Goal: Task Accomplishment & Management: Manage account settings

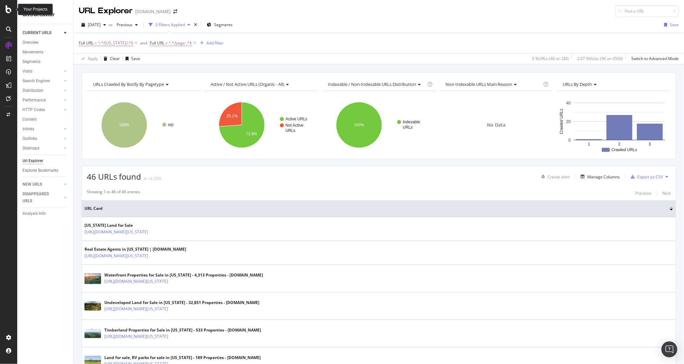
click at [7, 10] on icon at bounding box center [9, 9] width 6 height 8
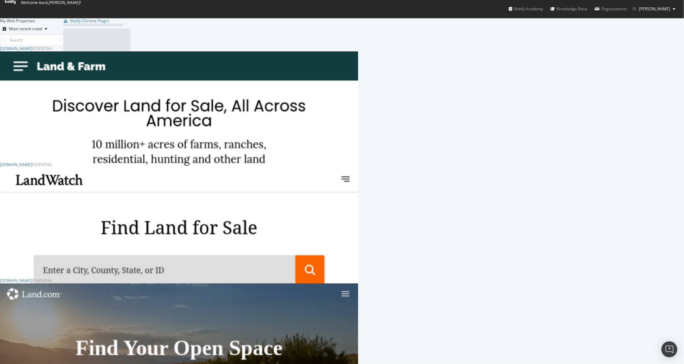
scroll to position [364, 684]
click at [48, 363] on link "Analyzing" at bounding box center [37, 370] width 22 height 6
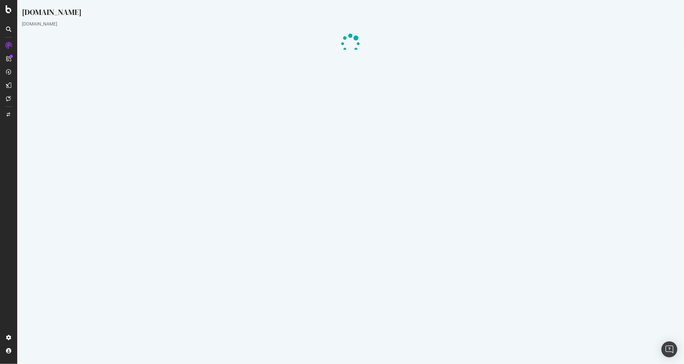
click at [101, 236] on link "Latest Errors Found" at bounding box center [94, 235] width 46 height 13
click at [10, 11] on icon at bounding box center [9, 9] width 6 height 8
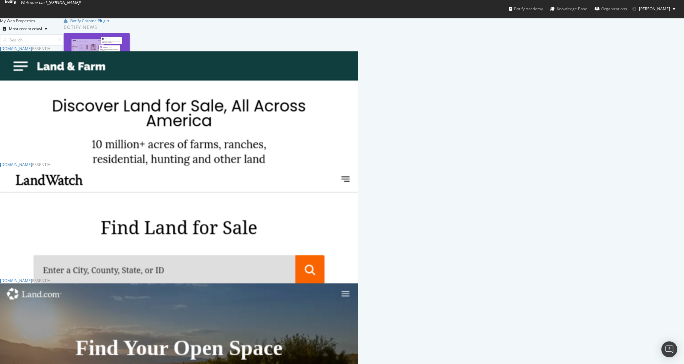
scroll to position [124, 0]
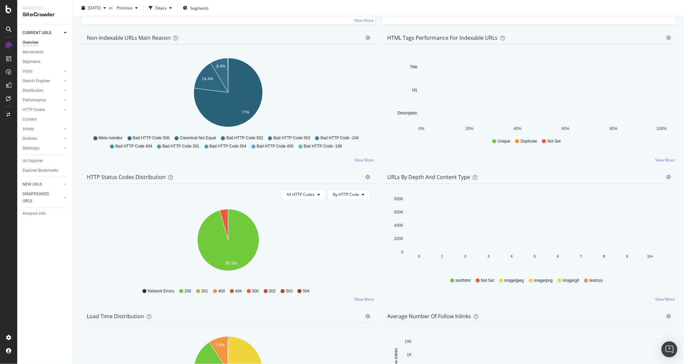
scroll to position [202, 0]
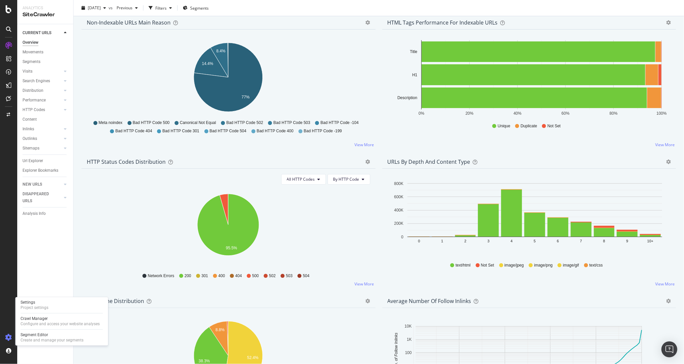
click at [7, 334] on icon at bounding box center [8, 337] width 7 height 7
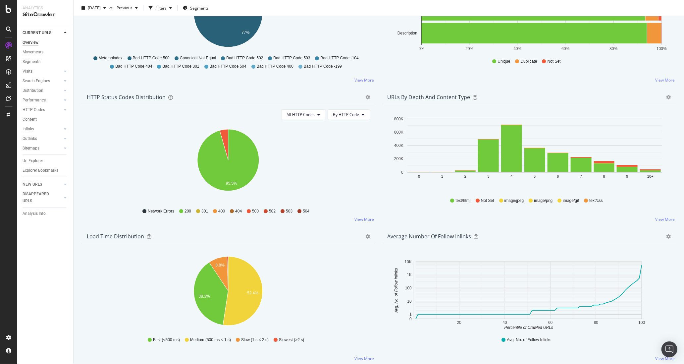
scroll to position [348, 0]
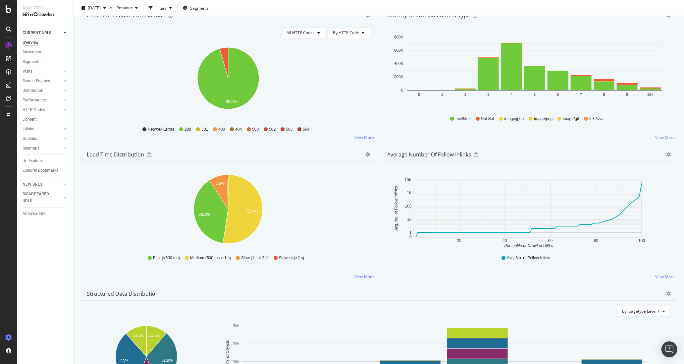
click at [10, 336] on icon at bounding box center [8, 337] width 7 height 7
click at [37, 309] on div "Project settings" at bounding box center [35, 307] width 28 height 5
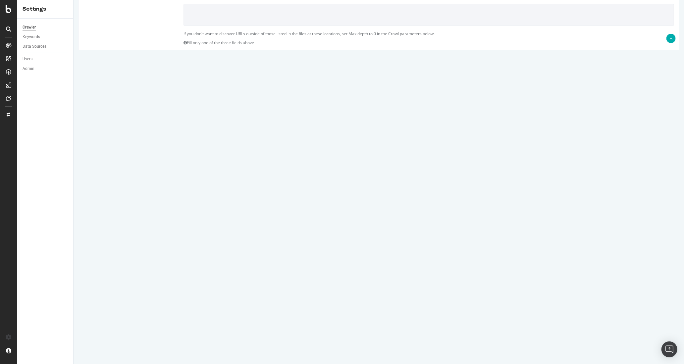
scroll to position [165, 0]
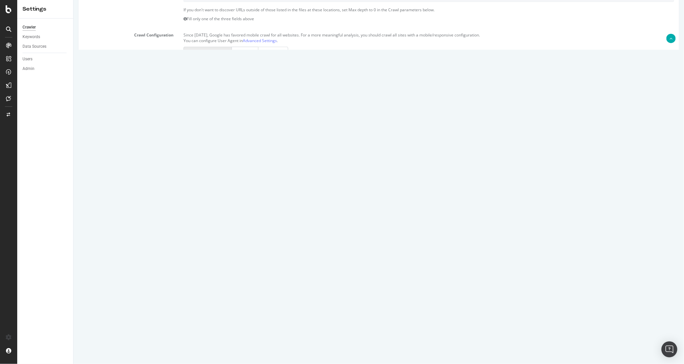
drag, startPoint x: 192, startPoint y: 224, endPoint x: 168, endPoint y: 221, distance: 24.6
click at [171, 222] on div "Max Speed (URLs / s) 7 Estimated crawl duration: 4 days 23 hours 2 minutes" at bounding box center [378, 224] width 600 height 11
type input "6"
drag, startPoint x: 188, startPoint y: 208, endPoint x: 178, endPoint y: 208, distance: 10.9
click at [179, 208] on div "3000000" at bounding box center [228, 207] width 100 height 11
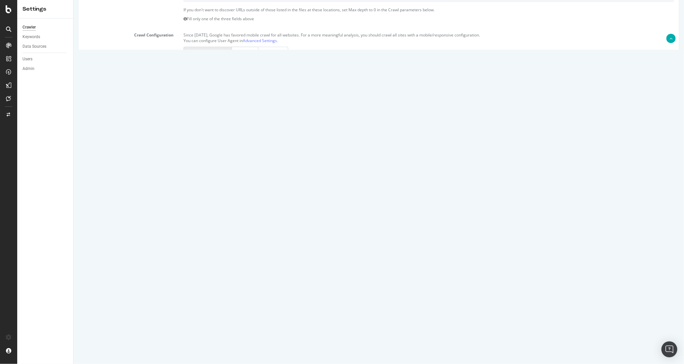
type input "4000000"
drag, startPoint x: 192, startPoint y: 224, endPoint x: 175, endPoint y: 223, distance: 17.2
click at [175, 223] on div "Max Speed (URLs / s) 6 Estimated crawl duration: The crawl will last more than …" at bounding box center [378, 226] width 600 height 14
type input "7"
type input "1"
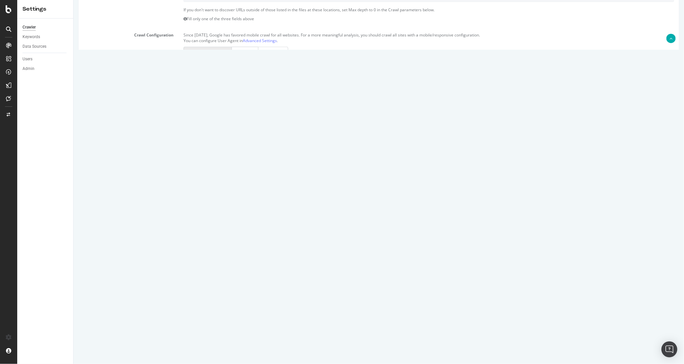
type input "6"
click at [204, 319] on button "Automatically find sitemap(s)" at bounding box center [214, 320] width 62 height 10
drag, startPoint x: 189, startPoint y: 205, endPoint x: 180, endPoint y: 205, distance: 8.6
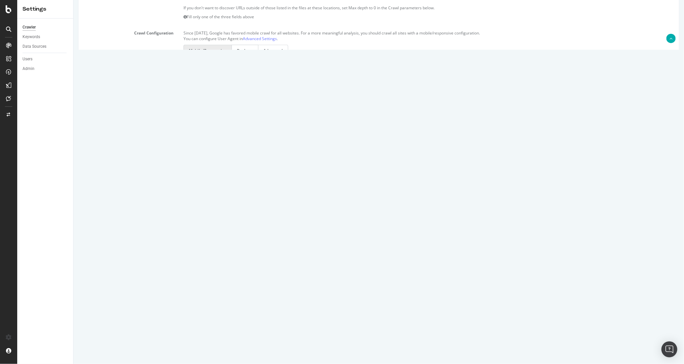
click at [180, 205] on div "4000000" at bounding box center [228, 205] width 100 height 11
type input "3000000"
click at [354, 345] on button "Save" at bounding box center [353, 343] width 16 height 10
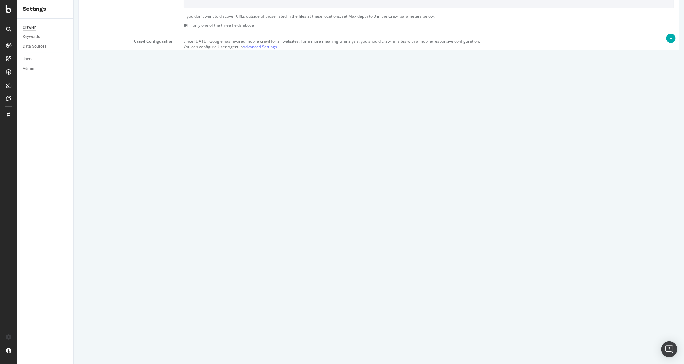
scroll to position [187, 0]
click at [387, 339] on input "Save & Back to Project" at bounding box center [386, 342] width 48 height 10
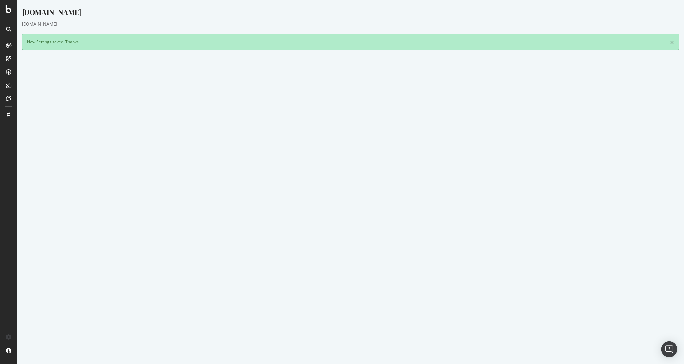
click at [349, 177] on button "Yes! Start Now" at bounding box center [341, 179] width 41 height 11
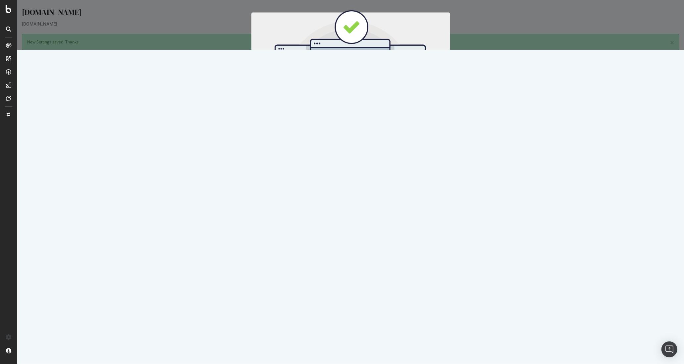
click at [370, 109] on button "Start Now" at bounding box center [362, 109] width 29 height 11
